Goal: Information Seeking & Learning: Learn about a topic

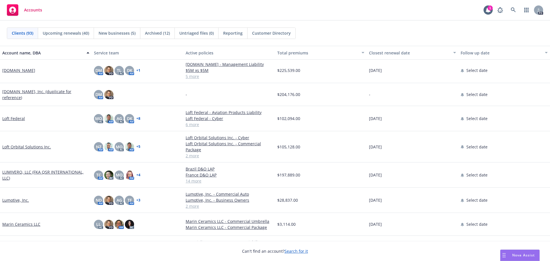
scroll to position [1002, 0]
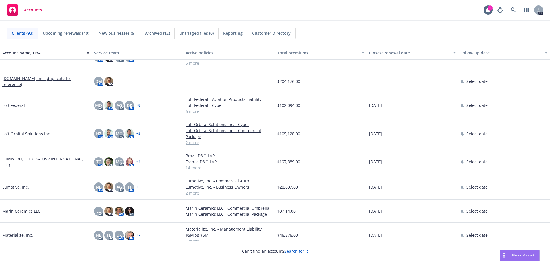
click at [32, 158] on link "LUMIVERO, LLC (FKA QSR INTERNATIONAL, LLC)" at bounding box center [45, 162] width 87 height 12
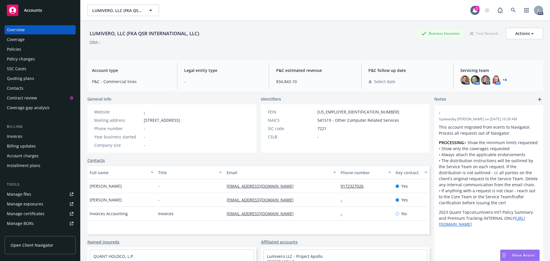
click at [20, 48] on div "Policies" at bounding box center [14, 49] width 14 height 9
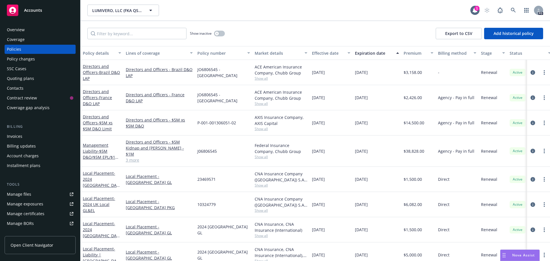
click at [15, 31] on div "Overview" at bounding box center [16, 29] width 18 height 9
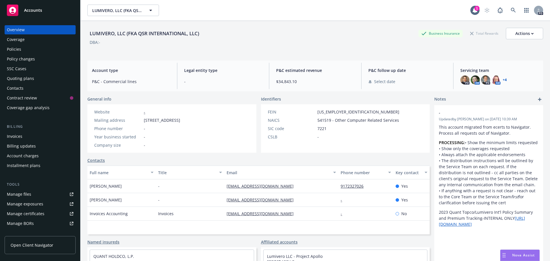
click at [503, 80] on link "+ 4" at bounding box center [505, 79] width 4 height 3
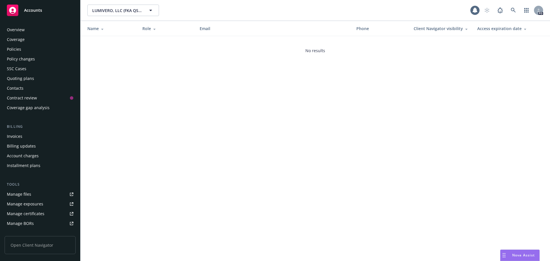
scroll to position [103, 0]
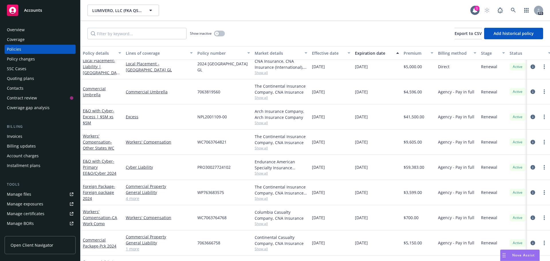
scroll to position [190, 0]
